Goal: Information Seeking & Learning: Find specific fact

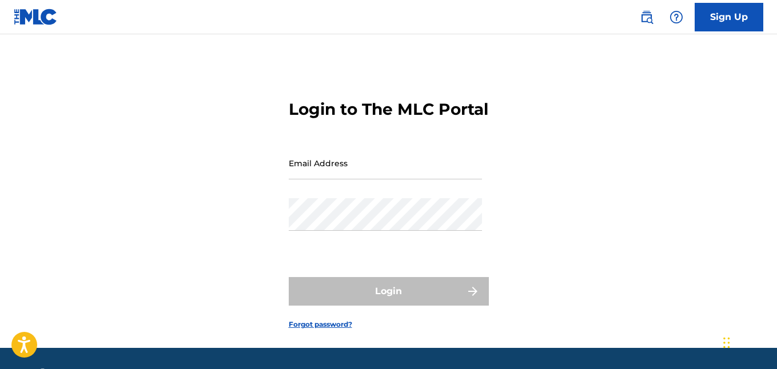
click at [565, 186] on div "Login to The MLC Portal Email Address Password Login Forgot password?" at bounding box center [388, 205] width 777 height 285
click at [644, 20] on img at bounding box center [647, 17] width 14 height 14
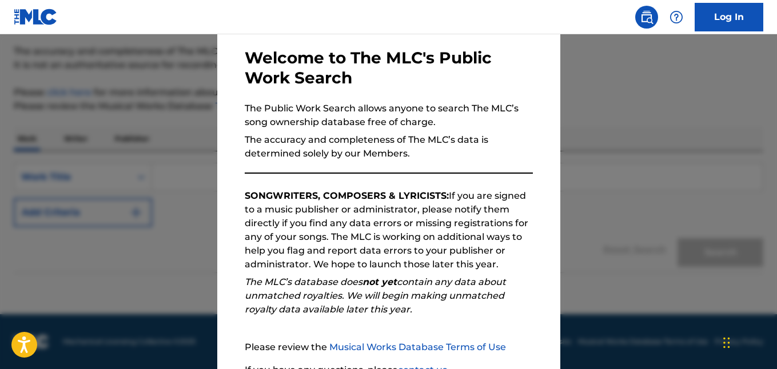
scroll to position [154, 0]
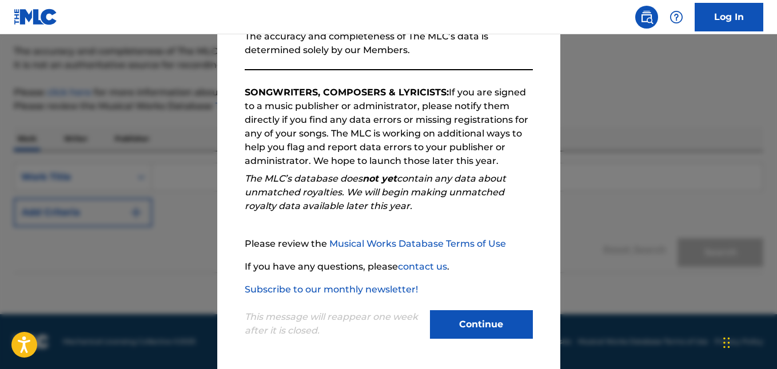
click at [488, 322] on button "Continue" at bounding box center [481, 324] width 103 height 29
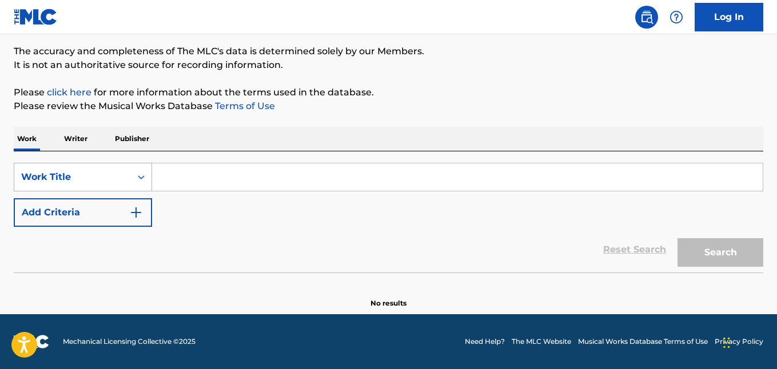
click at [143, 174] on icon "Search Form" at bounding box center [140, 176] width 11 height 11
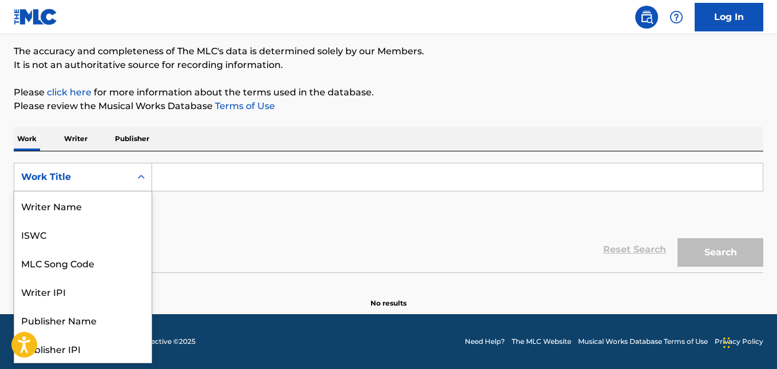
scroll to position [57, 0]
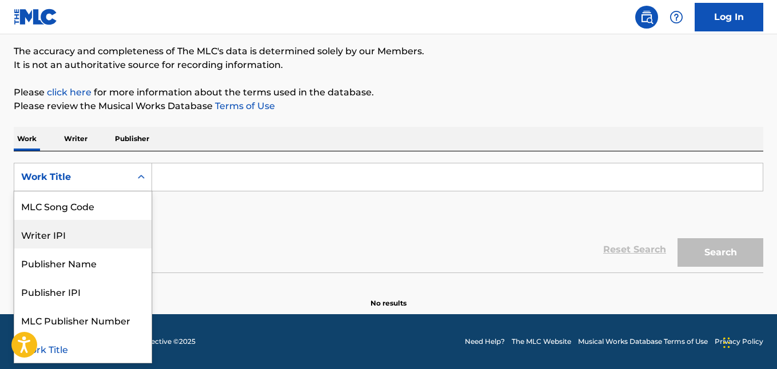
click at [49, 235] on div "Writer IPI" at bounding box center [82, 234] width 137 height 29
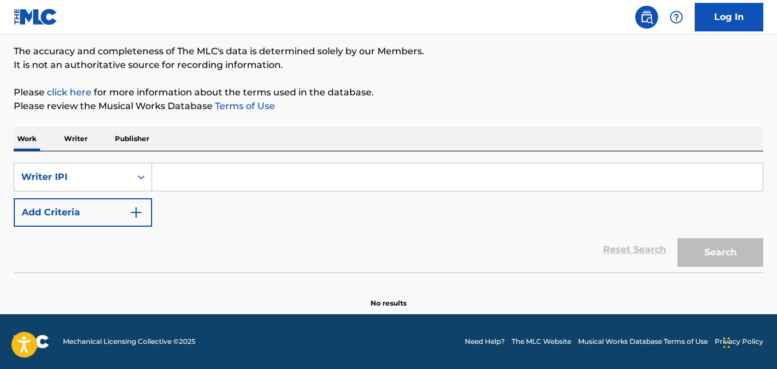
click at [177, 185] on input "Search Form" at bounding box center [457, 176] width 610 height 27
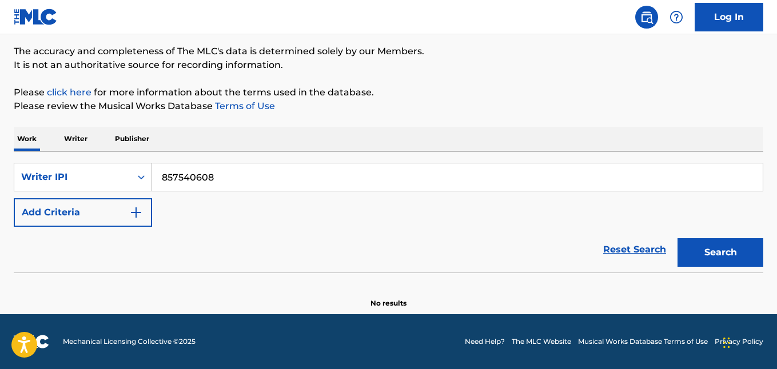
type input "857540608"
click at [726, 251] on button "Search" at bounding box center [720, 252] width 86 height 29
click at [80, 136] on p "Writer" at bounding box center [76, 139] width 30 height 24
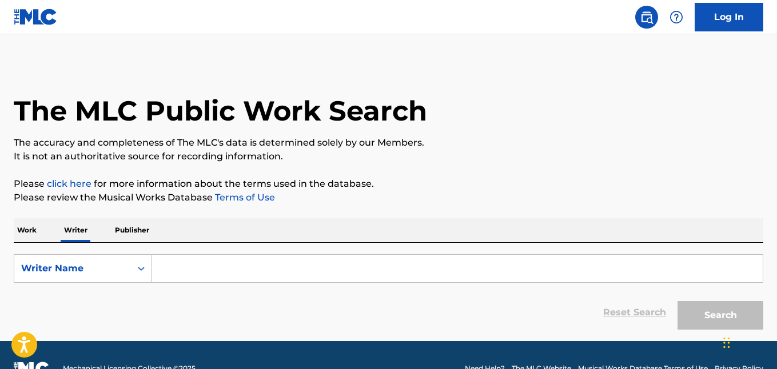
click at [181, 255] on input "Search Form" at bounding box center [457, 268] width 610 height 27
click at [145, 269] on icon "Search Form" at bounding box center [140, 268] width 11 height 11
click at [78, 298] on div "Writer IPI" at bounding box center [82, 297] width 137 height 29
click at [173, 269] on input "Search Form" at bounding box center [457, 268] width 610 height 27
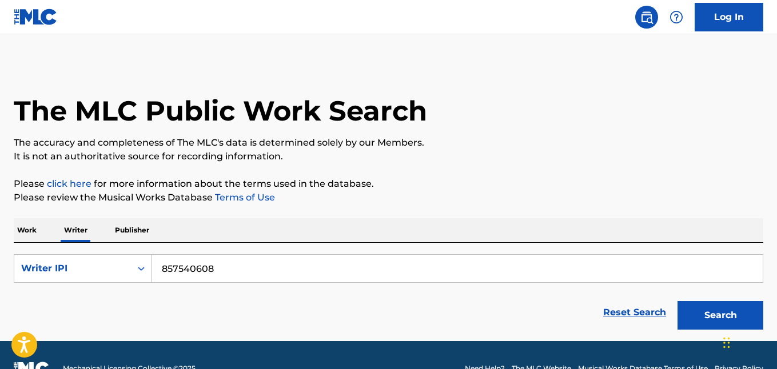
type input "857540608"
click at [713, 314] on button "Search" at bounding box center [720, 315] width 86 height 29
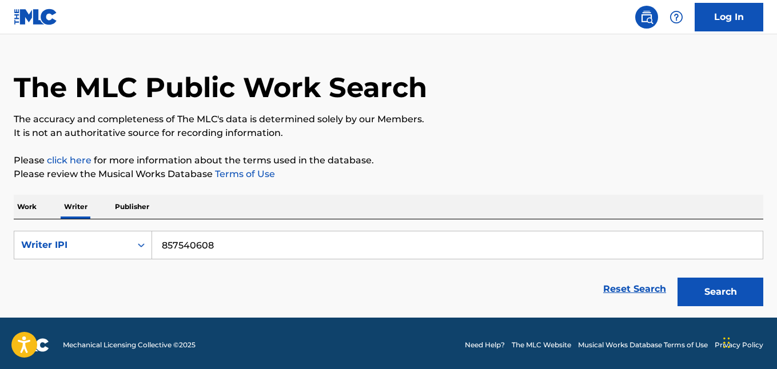
scroll to position [27, 0]
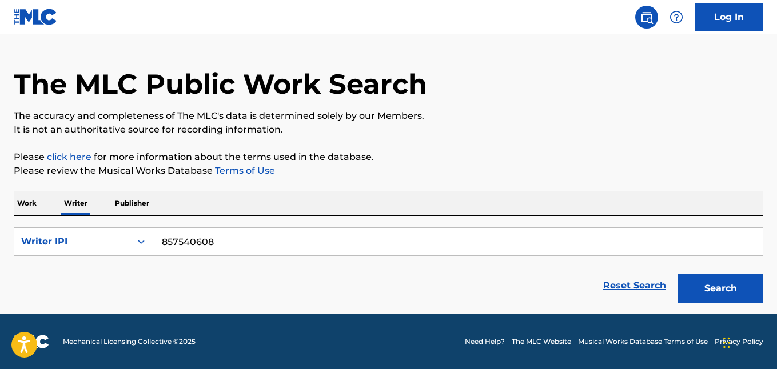
click at [723, 292] on button "Search" at bounding box center [720, 288] width 86 height 29
click at [130, 204] on p "Publisher" at bounding box center [131, 203] width 41 height 24
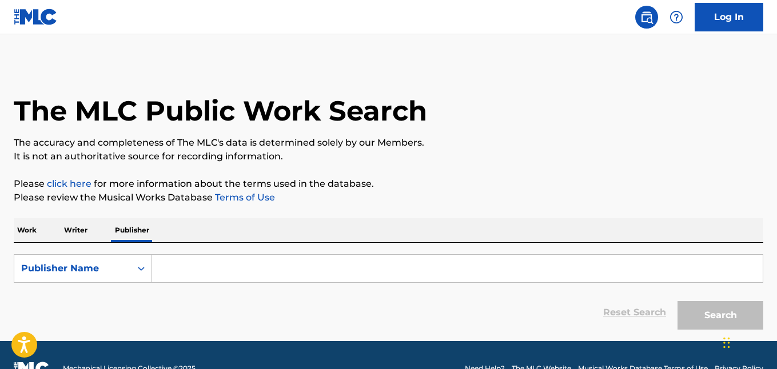
click at [176, 274] on input "Search Form" at bounding box center [457, 268] width 610 height 27
click at [139, 269] on icon "Search Form" at bounding box center [141, 269] width 7 height 4
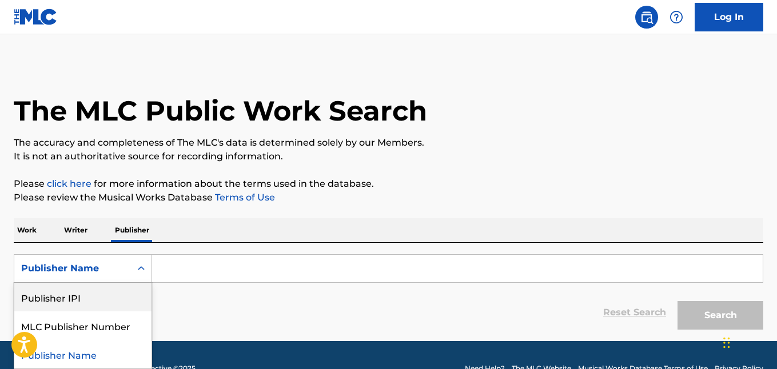
click at [104, 298] on div "Publisher IPI" at bounding box center [82, 297] width 137 height 29
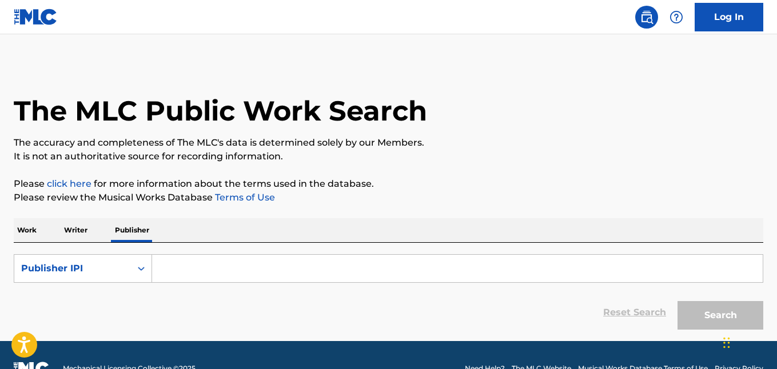
click at [209, 270] on input "Search Form" at bounding box center [457, 268] width 610 height 27
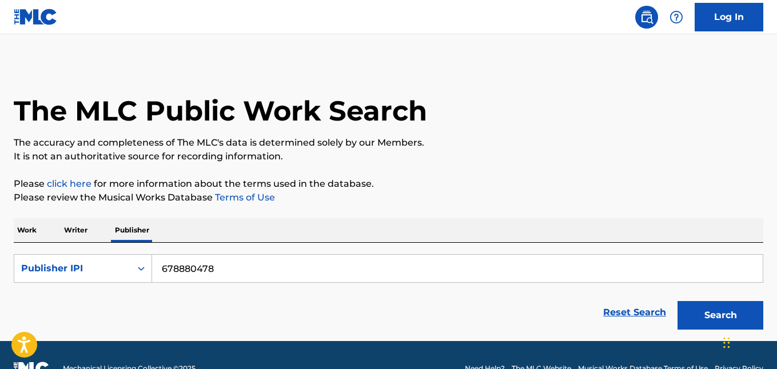
type input "678880478"
click at [713, 317] on button "Search" at bounding box center [720, 315] width 86 height 29
click at [77, 230] on p "Writer" at bounding box center [76, 230] width 30 height 24
click at [224, 270] on input "857540608" at bounding box center [457, 268] width 610 height 27
type input "8"
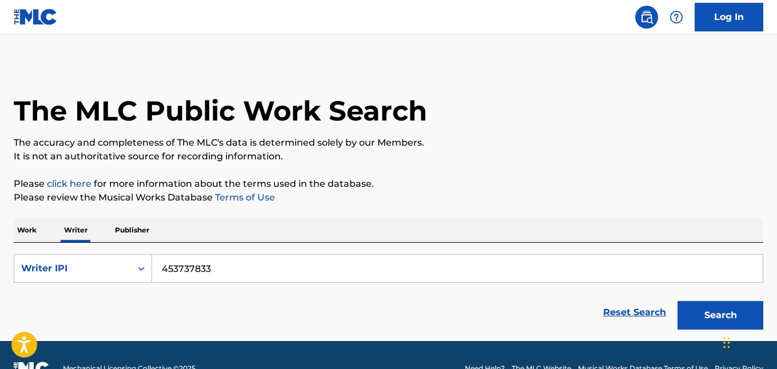
click at [713, 316] on button "Search" at bounding box center [720, 315] width 86 height 29
click at [263, 268] on input "453737833" at bounding box center [457, 268] width 610 height 27
click at [704, 319] on button "Search" at bounding box center [720, 315] width 86 height 29
drag, startPoint x: 251, startPoint y: 269, endPoint x: 141, endPoint y: 262, distance: 109.9
click at [141, 262] on div "SearchWithCriteriaf0293217-9742-49a9-9c80-7f164513a61f Writer IPI 453737931" at bounding box center [388, 268] width 749 height 29
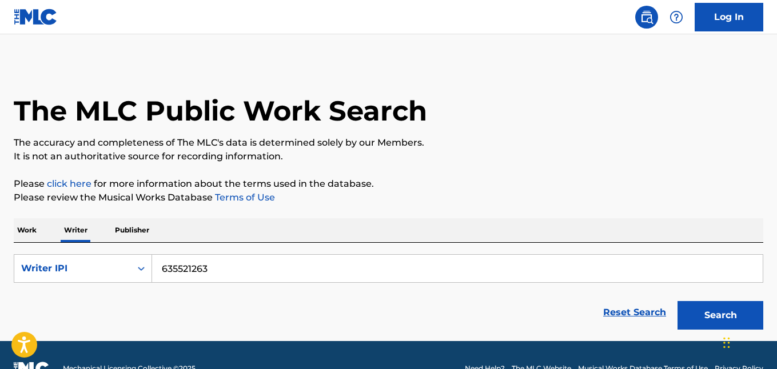
type input "635521263"
click at [702, 314] on button "Search" at bounding box center [720, 315] width 86 height 29
click at [141, 270] on icon "Search Form" at bounding box center [140, 268] width 11 height 11
click at [76, 301] on div "Writer Name" at bounding box center [82, 297] width 137 height 29
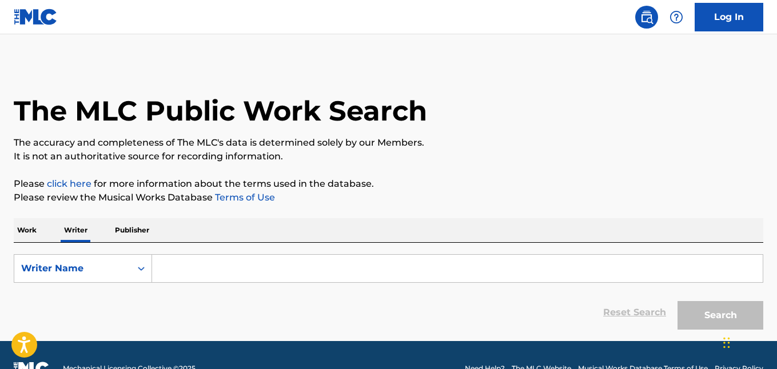
click at [195, 271] on input "Search Form" at bounding box center [457, 268] width 610 height 27
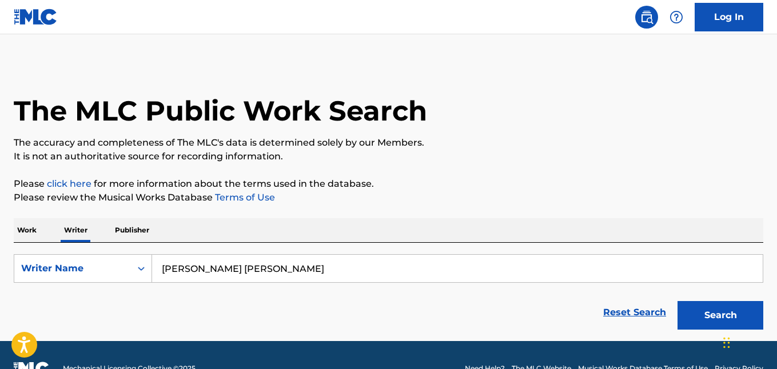
click at [712, 313] on button "Search" at bounding box center [720, 315] width 86 height 29
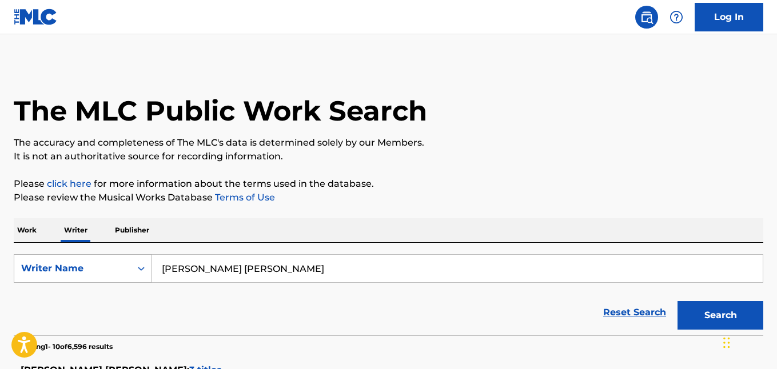
drag, startPoint x: 284, startPoint y: 274, endPoint x: 88, endPoint y: 259, distance: 196.6
click at [93, 255] on div "SearchWithCriteria6eca5b19-9bc2-43e9-8c6f-6807ae662939 Writer Name [PERSON_NAME…" at bounding box center [388, 268] width 749 height 29
type input "Strurgis [PERSON_NAME]"
click at [677, 301] on button "Search" at bounding box center [720, 315] width 86 height 29
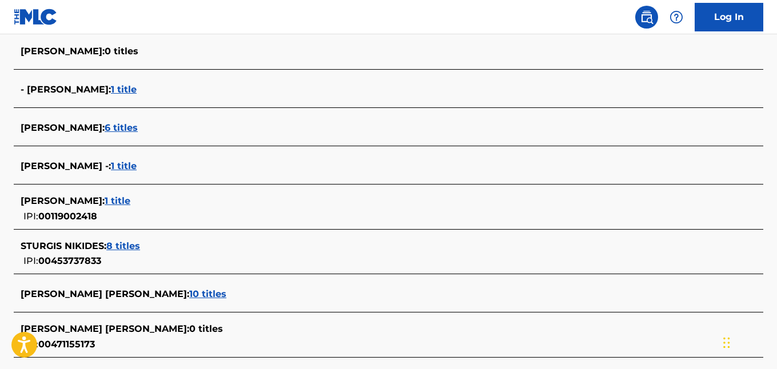
scroll to position [507, 0]
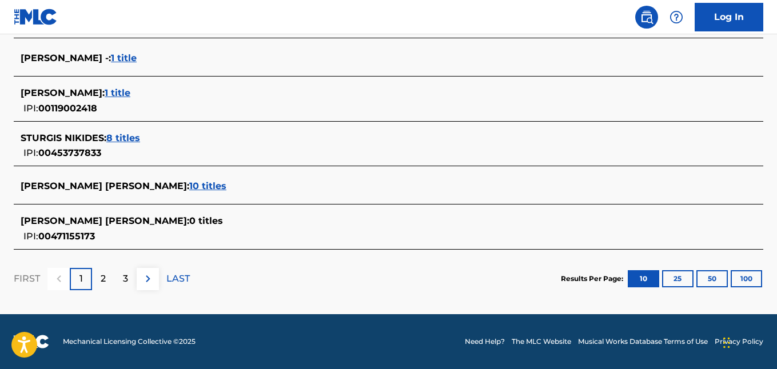
click at [124, 134] on span "8 titles" at bounding box center [123, 138] width 34 height 11
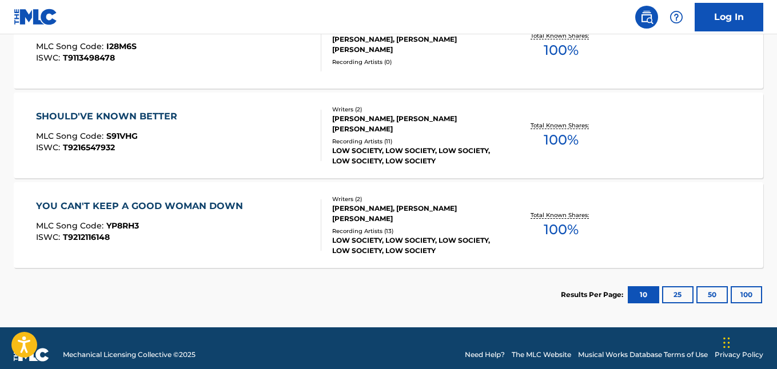
scroll to position [845, 0]
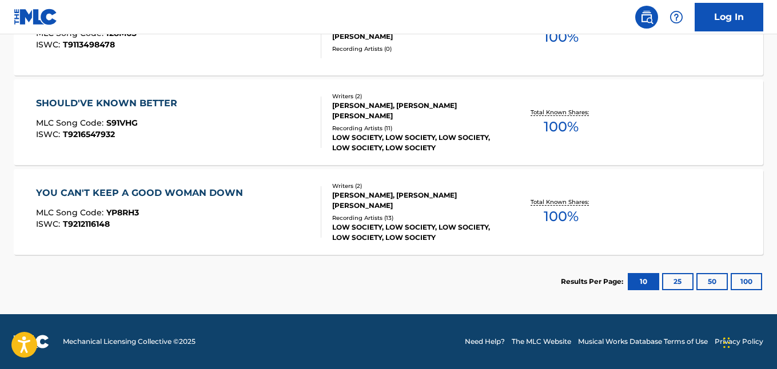
click at [676, 279] on button "25" at bounding box center [677, 281] width 31 height 17
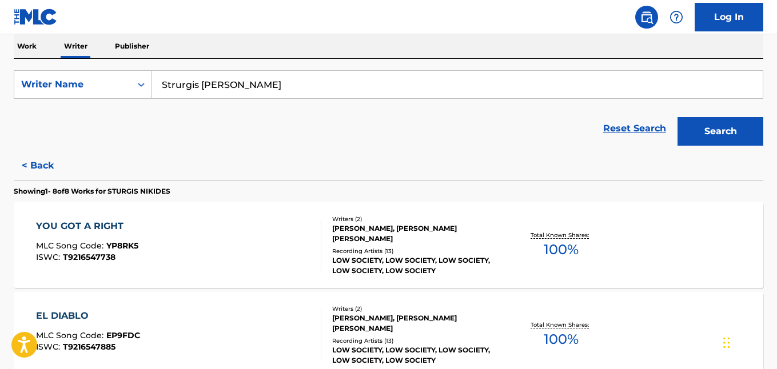
scroll to position [181, 0]
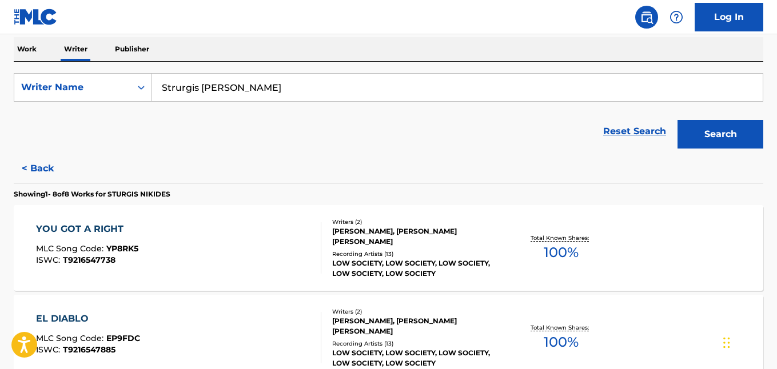
click at [295, 132] on div "Reset Search Search" at bounding box center [388, 132] width 749 height 46
click at [284, 144] on div "Reset Search Search" at bounding box center [388, 132] width 749 height 46
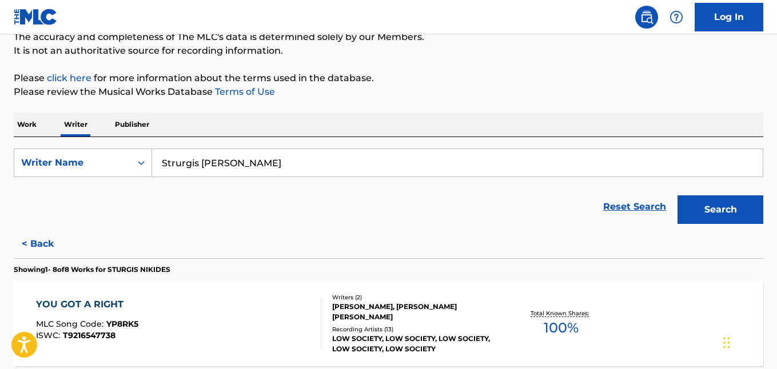
scroll to position [105, 0]
click at [141, 163] on icon "Search Form" at bounding box center [140, 163] width 11 height 11
click at [90, 221] on div "Writer Name" at bounding box center [82, 220] width 137 height 29
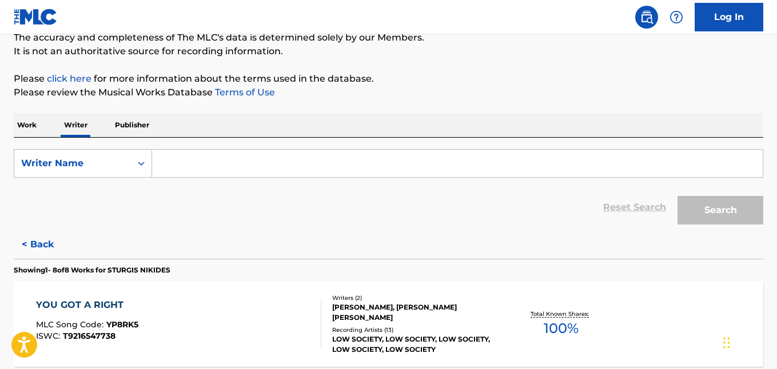
click at [230, 170] on input "Search Form" at bounding box center [457, 163] width 610 height 27
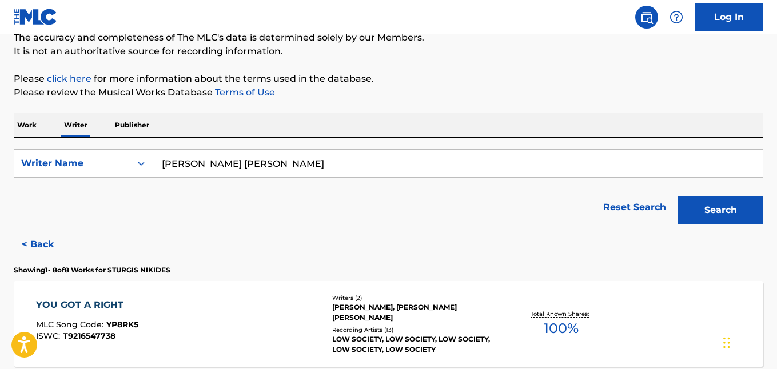
type input "[PERSON_NAME] [PERSON_NAME]"
click at [726, 205] on button "Search" at bounding box center [720, 210] width 86 height 29
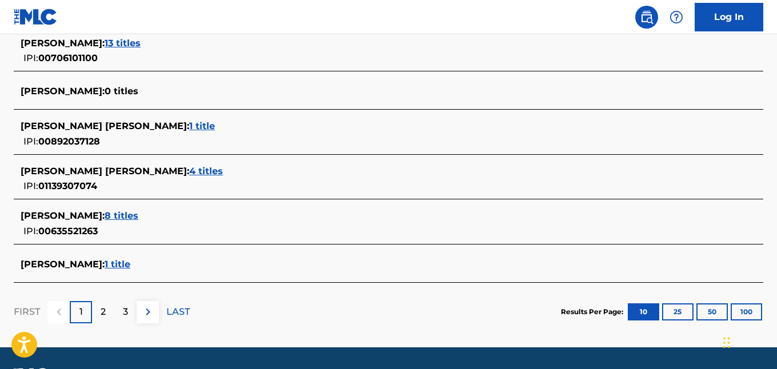
scroll to position [502, 0]
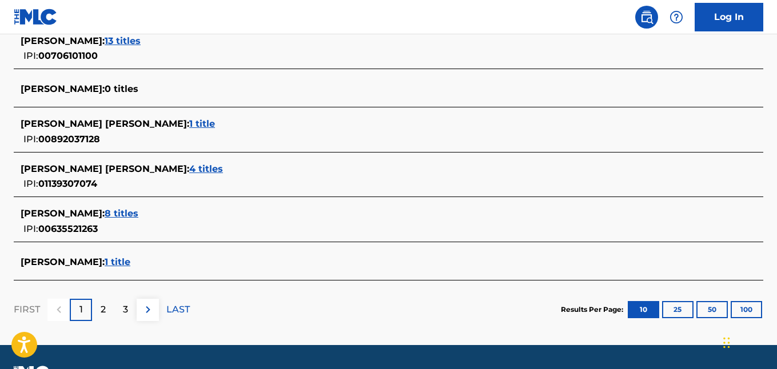
click at [138, 211] on span "8 titles" at bounding box center [122, 213] width 34 height 11
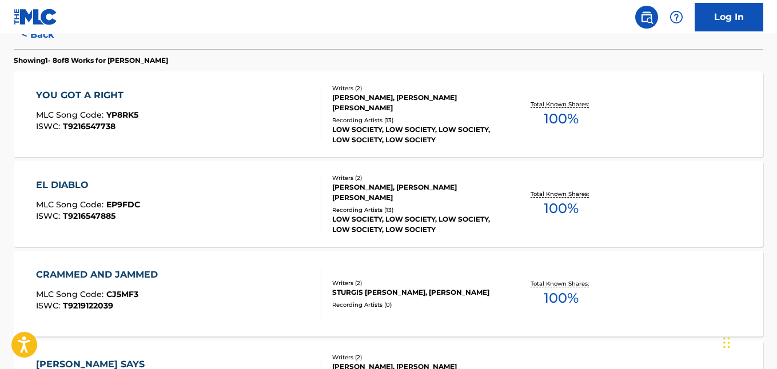
scroll to position [324, 0]
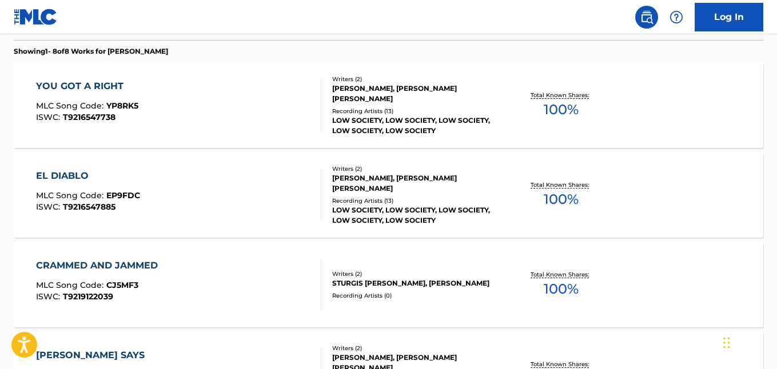
click at [211, 85] on div "YOU GOT A RIGHT MLC Song Code : YP8RK5 ISWC : T9216547738" at bounding box center [178, 104] width 285 height 51
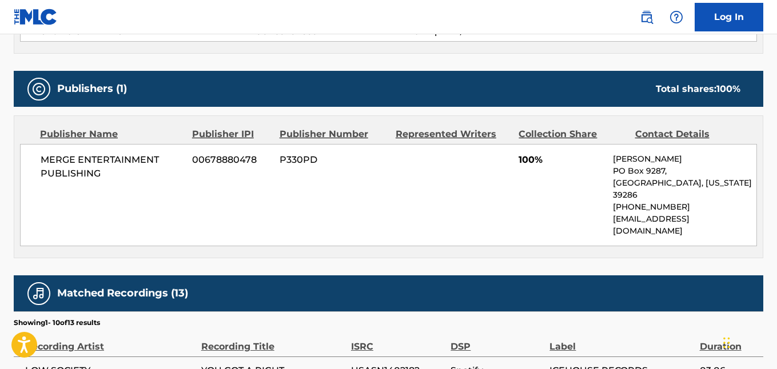
scroll to position [473, 0]
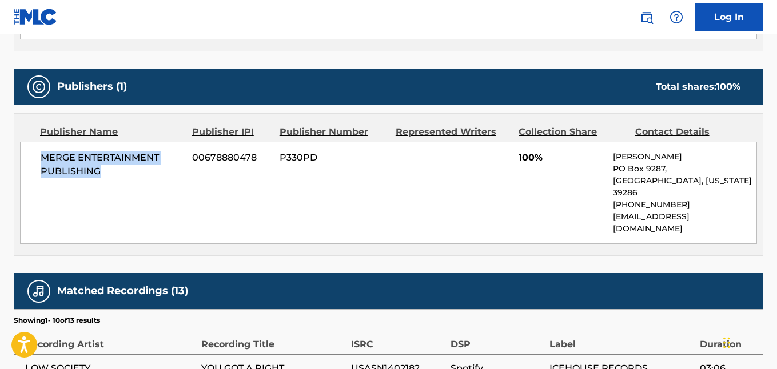
drag, startPoint x: 41, startPoint y: 158, endPoint x: 116, endPoint y: 170, distance: 76.3
click at [116, 170] on span "MERGE ENTERTAINMENT PUBLISHING" at bounding box center [112, 164] width 143 height 27
copy span "MERGE ENTERTAINMENT PUBLISHING"
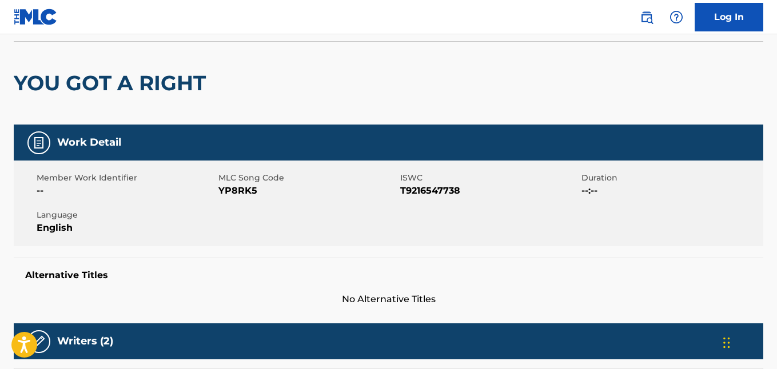
scroll to position [0, 0]
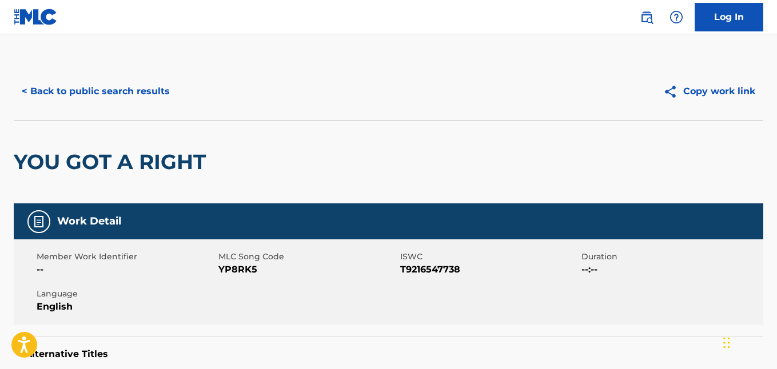
click at [59, 89] on button "< Back to public search results" at bounding box center [96, 91] width 164 height 29
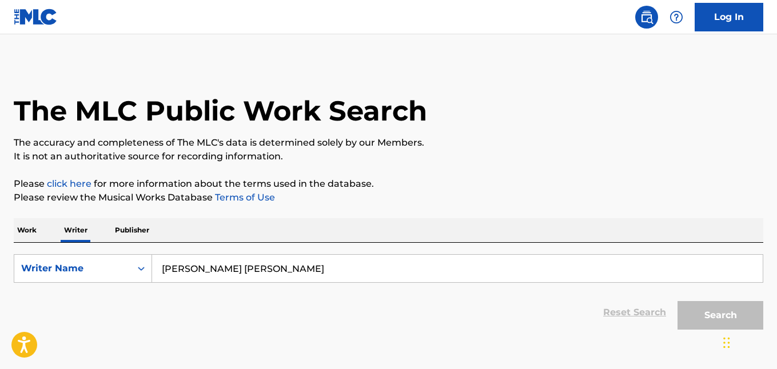
scroll to position [62, 0]
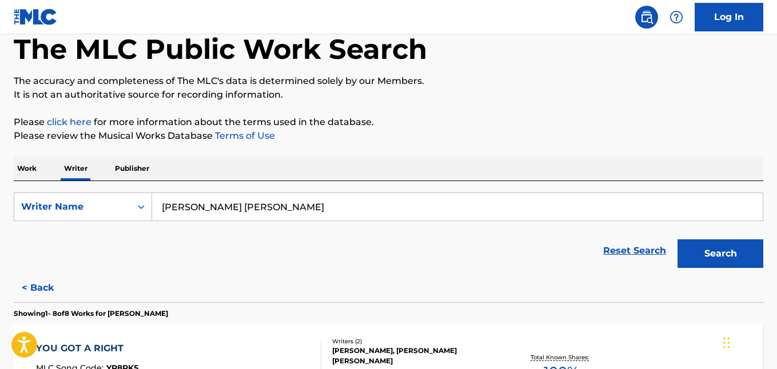
click at [132, 166] on p "Publisher" at bounding box center [131, 169] width 41 height 24
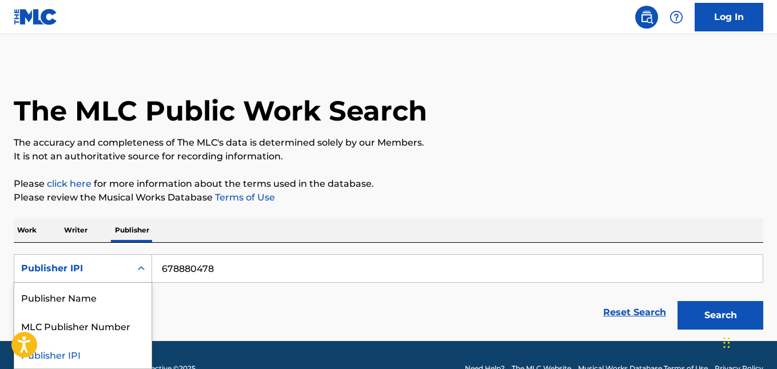
click at [141, 269] on icon "Search Form" at bounding box center [140, 268] width 11 height 11
click at [103, 301] on div "Publisher Name" at bounding box center [82, 297] width 137 height 29
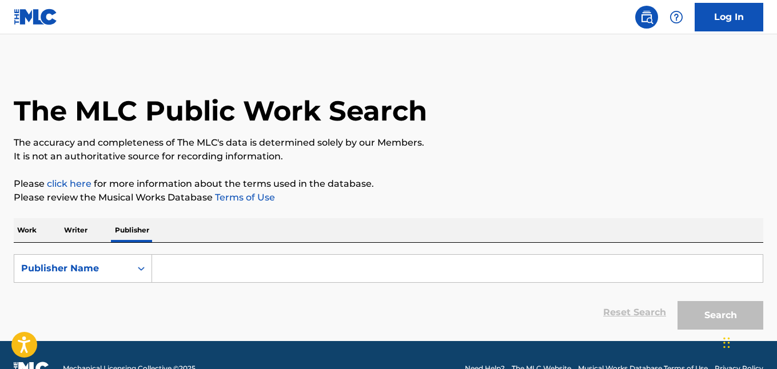
click at [197, 274] on input "Search Form" at bounding box center [457, 268] width 610 height 27
paste input "MERGE ENTERTAINMENT PUBLISHING"
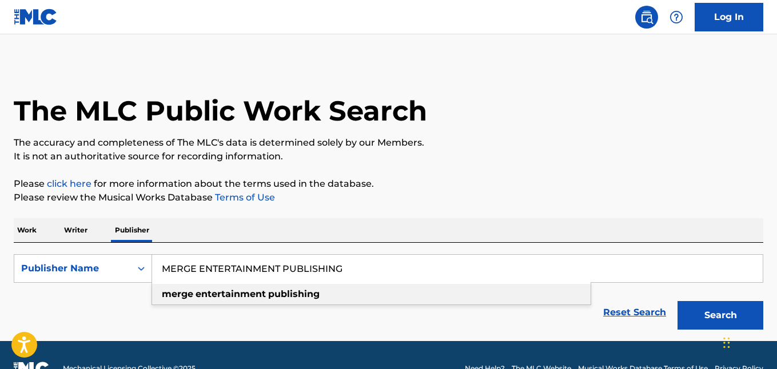
click at [296, 297] on strong "publishing" at bounding box center [293, 294] width 51 height 11
type input "merge entertainment publishing"
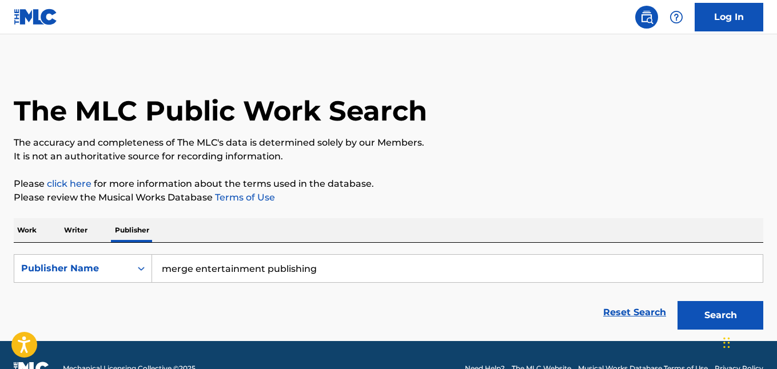
click at [713, 316] on button "Search" at bounding box center [720, 315] width 86 height 29
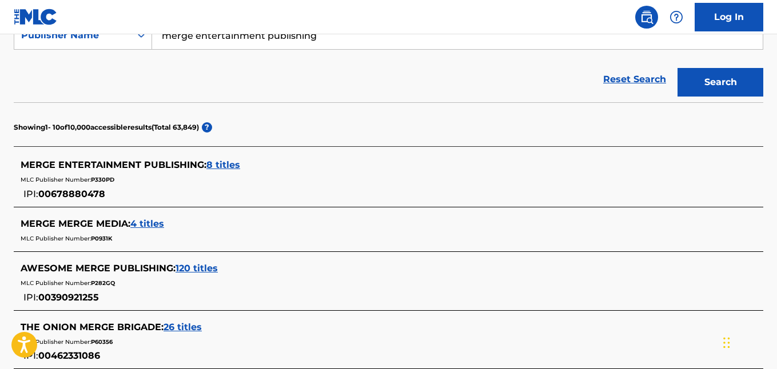
scroll to position [237, 0]
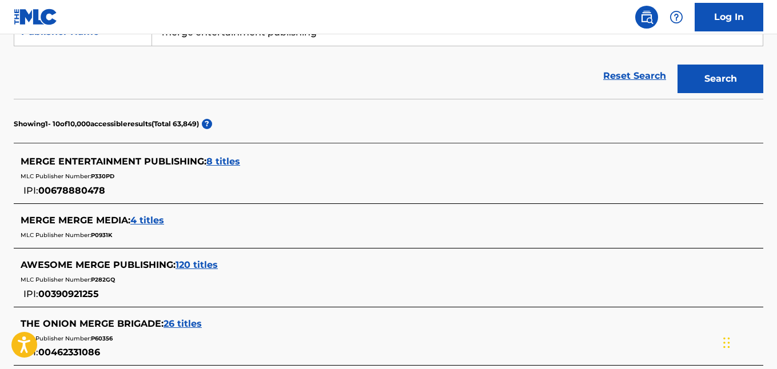
click at [224, 162] on span "8 titles" at bounding box center [223, 161] width 34 height 11
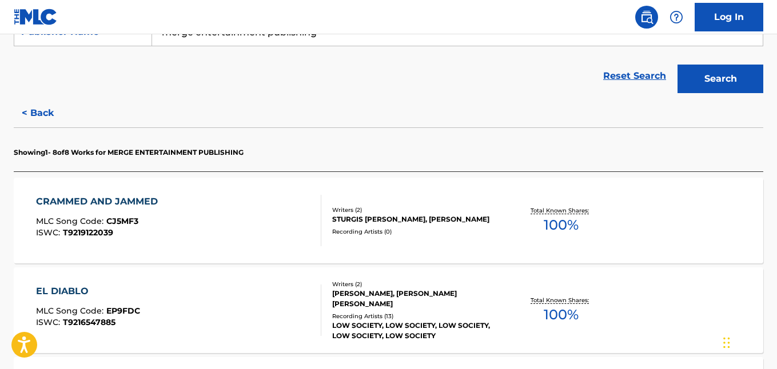
scroll to position [238, 0]
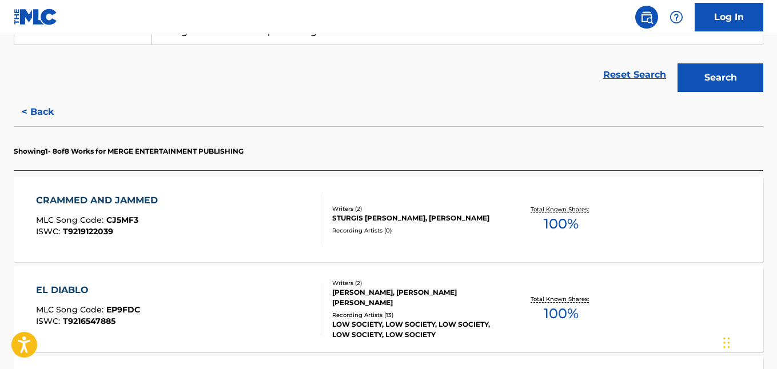
click at [78, 198] on div "CRAMMED AND JAMMED" at bounding box center [99, 201] width 127 height 14
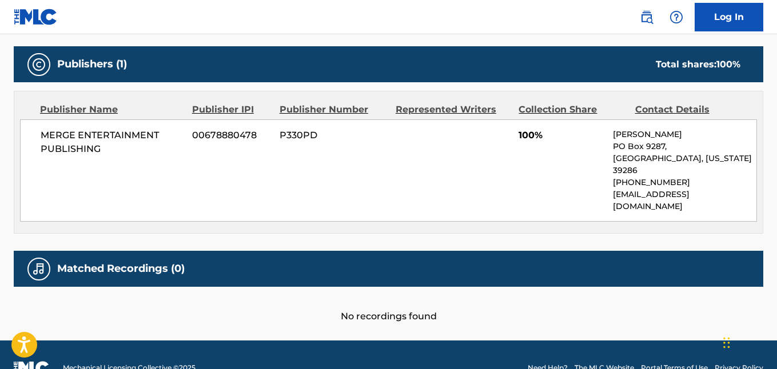
scroll to position [498, 0]
